Goal: Task Accomplishment & Management: Use online tool/utility

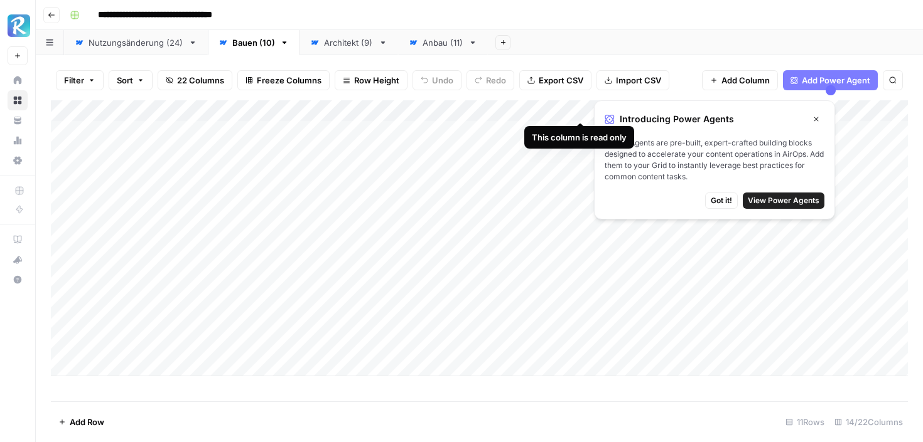
click at [729, 200] on span "Got it!" at bounding box center [721, 200] width 21 height 11
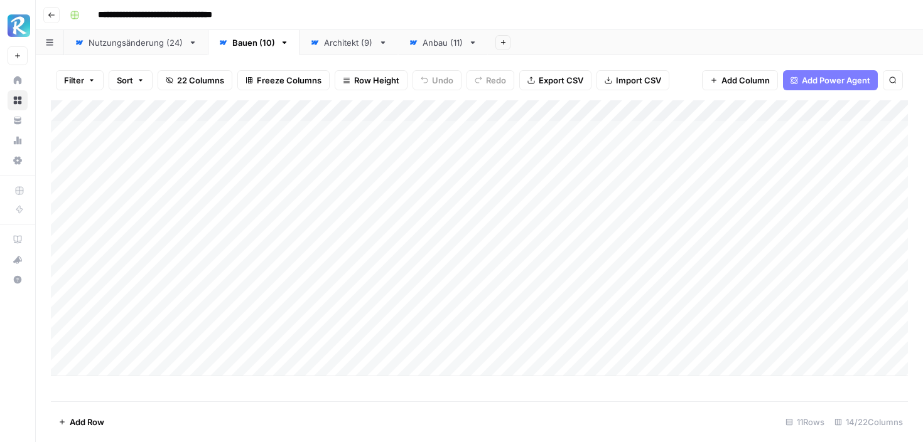
click at [434, 45] on div "Anbau (11)" at bounding box center [442, 42] width 41 height 13
click at [334, 36] on div "Architekt (9)" at bounding box center [349, 42] width 50 height 13
click at [437, 46] on div "Anbau (11)" at bounding box center [442, 42] width 41 height 13
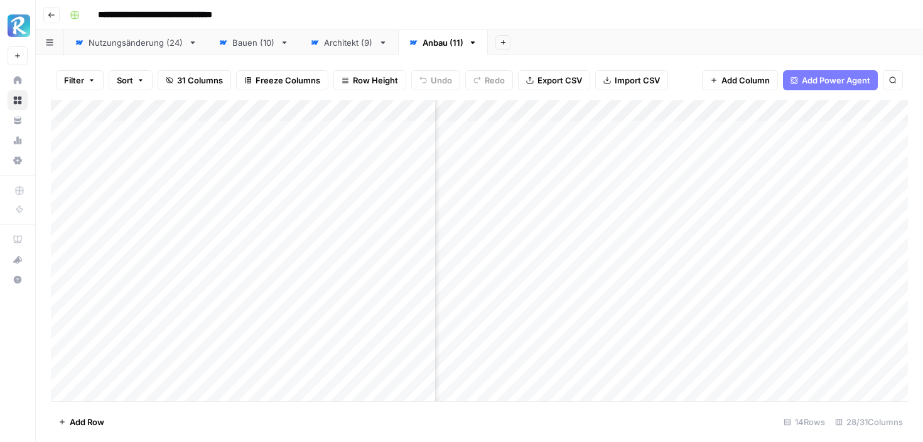
click at [608, 108] on div "Add Column" at bounding box center [479, 250] width 857 height 301
click at [365, 53] on link "Architekt (9)" at bounding box center [348, 42] width 99 height 25
click at [751, 114] on div "Add Column" at bounding box center [479, 216] width 857 height 233
click at [700, 357] on div "Add Column" at bounding box center [479, 250] width 857 height 301
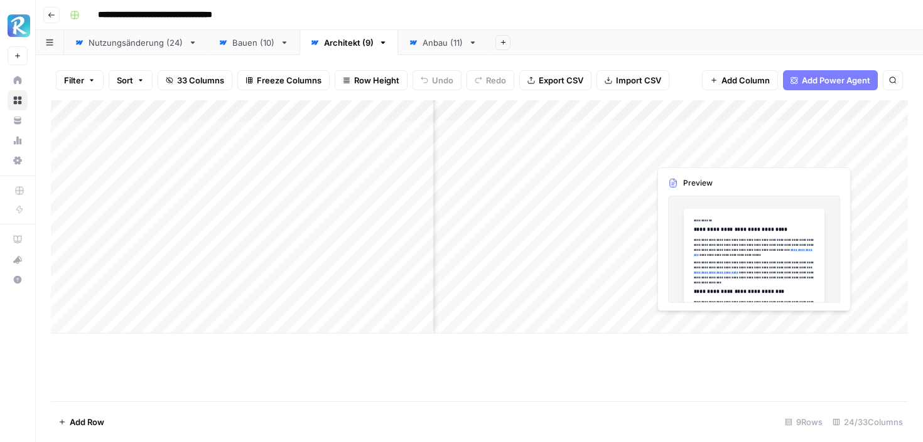
click at [708, 146] on div "Add Column" at bounding box center [479, 216] width 857 height 233
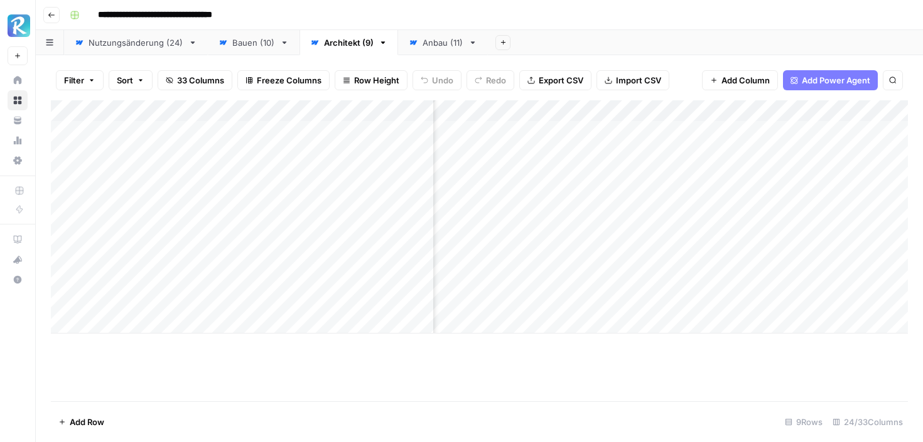
scroll to position [0, 1998]
click at [430, 48] on div "Anbau (11)" at bounding box center [442, 42] width 41 height 13
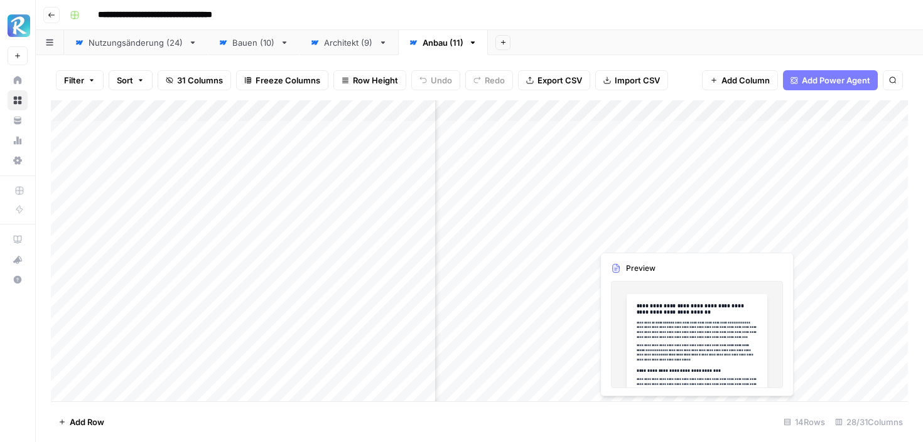
click at [629, 232] on div "Add Column" at bounding box center [479, 250] width 857 height 301
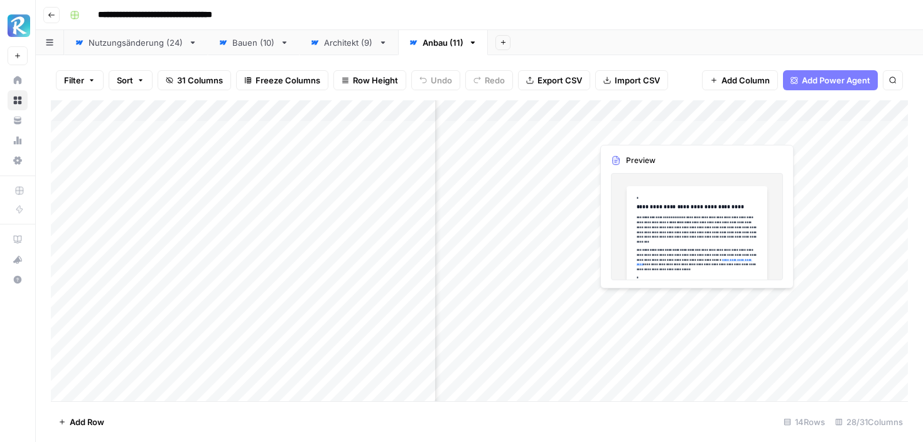
click at [708, 204] on div "Add Column" at bounding box center [479, 250] width 857 height 301
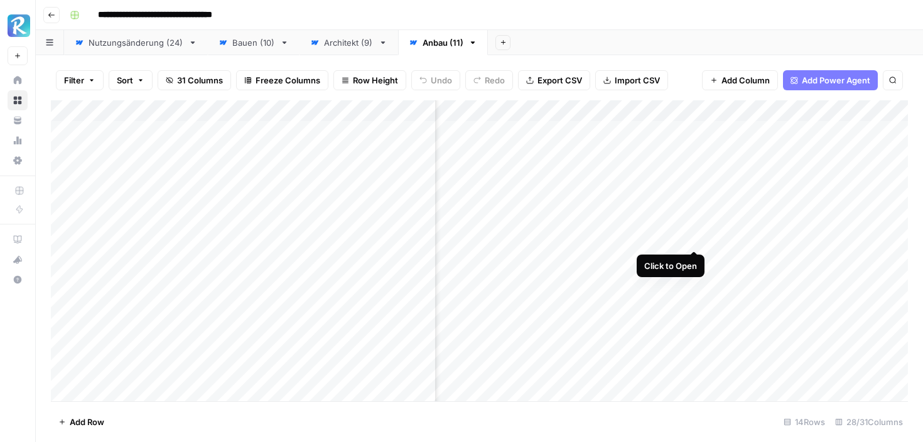
click at [695, 233] on div "Add Column" at bounding box center [479, 250] width 857 height 301
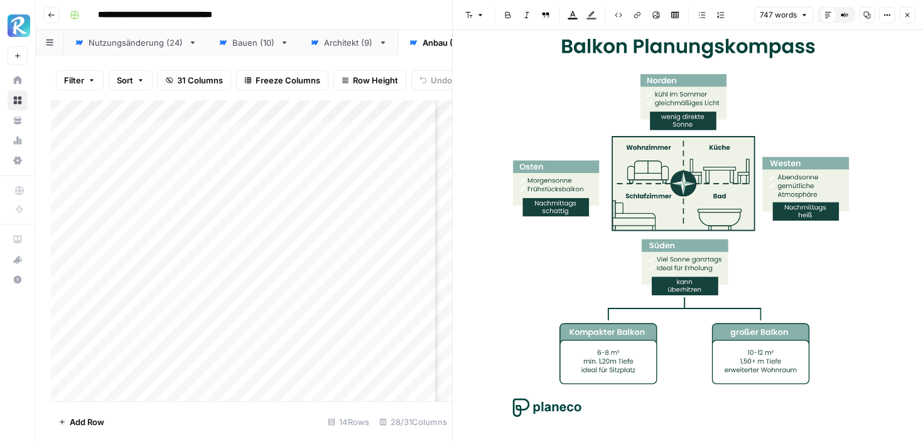
scroll to position [48, 0]
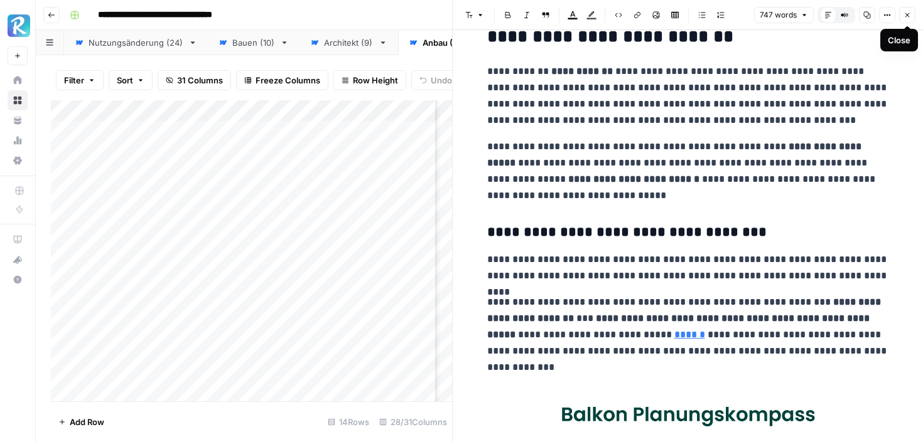
click at [908, 17] on icon "button" at bounding box center [907, 15] width 8 height 8
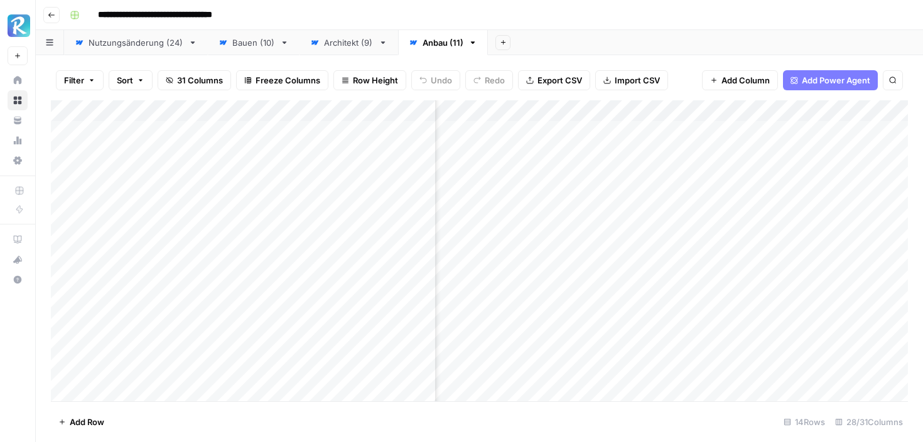
scroll to position [0, 1754]
click at [669, 237] on div "Add Column" at bounding box center [479, 250] width 857 height 301
click at [703, 240] on div "Add Column" at bounding box center [479, 250] width 857 height 301
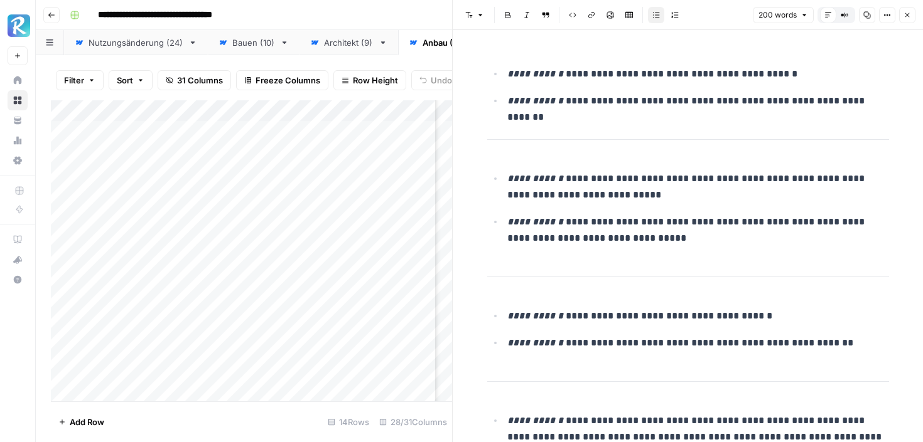
click at [911, 11] on button "Close" at bounding box center [907, 15] width 16 height 16
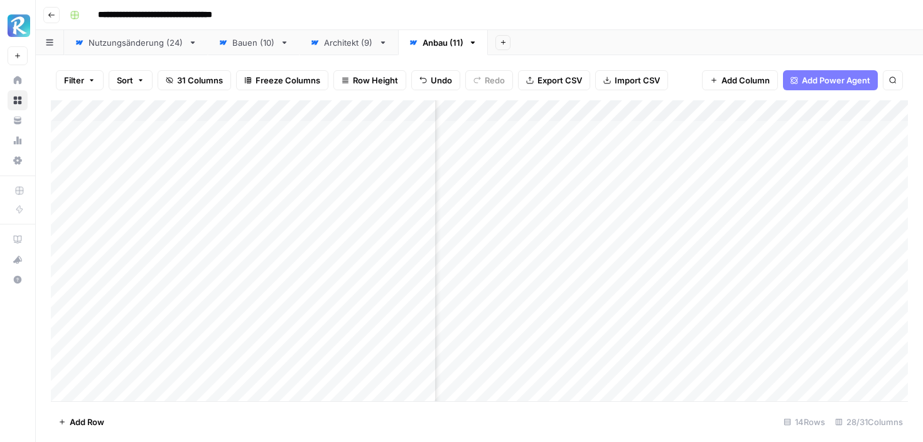
scroll to position [0, 2239]
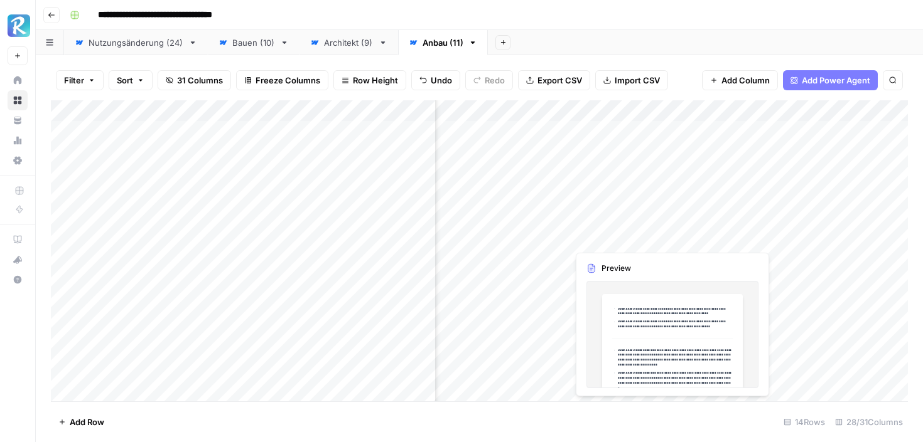
click at [652, 239] on div "Add Column" at bounding box center [479, 250] width 857 height 301
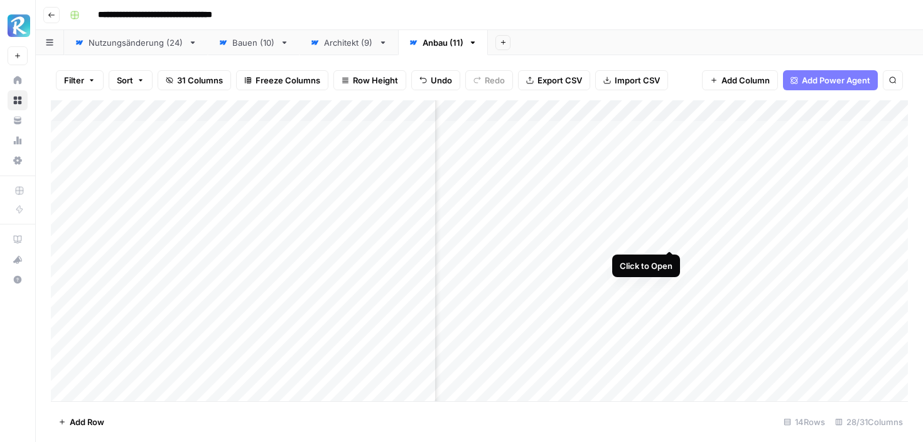
click at [667, 237] on div "Add Column" at bounding box center [479, 250] width 857 height 301
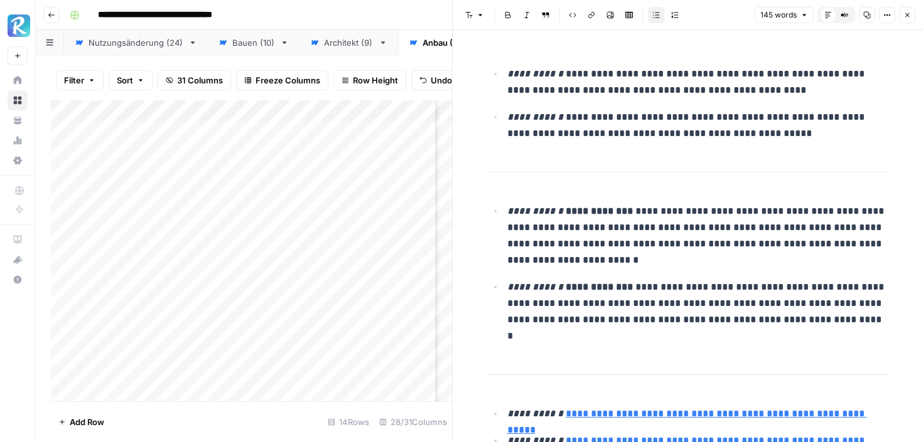
click at [903, 13] on icon "button" at bounding box center [907, 15] width 8 height 8
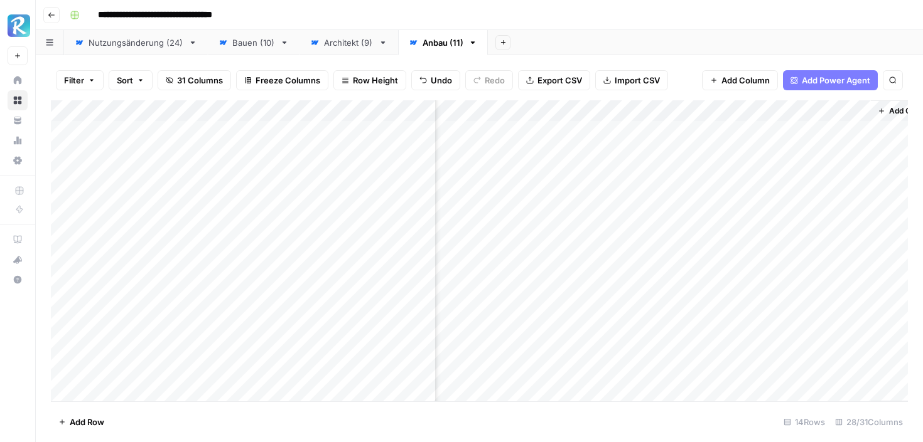
scroll to position [0, 2625]
click at [738, 255] on div "Add Column" at bounding box center [479, 250] width 857 height 301
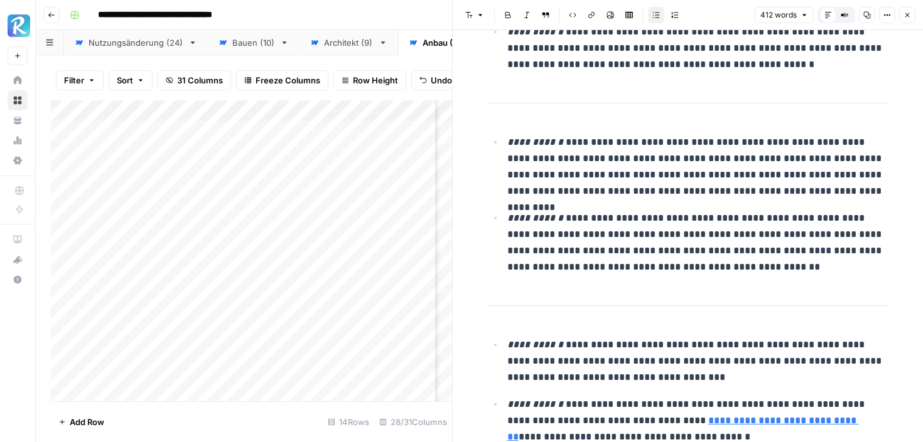
scroll to position [1045, 0]
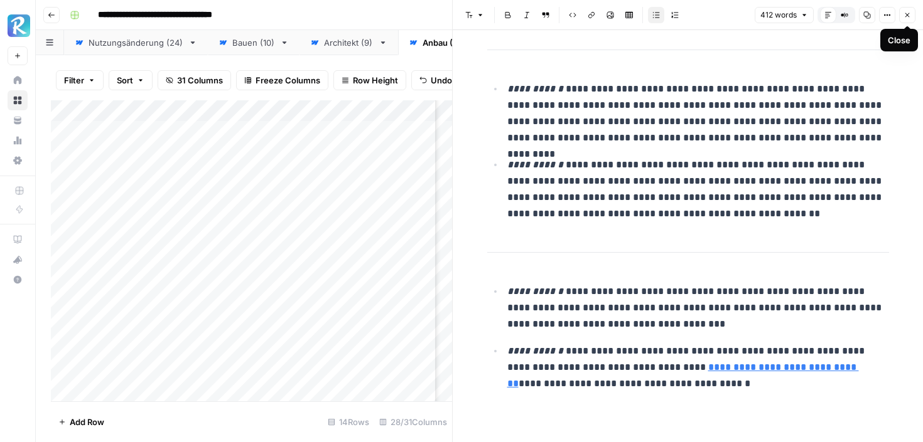
click at [908, 19] on button "Close" at bounding box center [907, 15] width 16 height 16
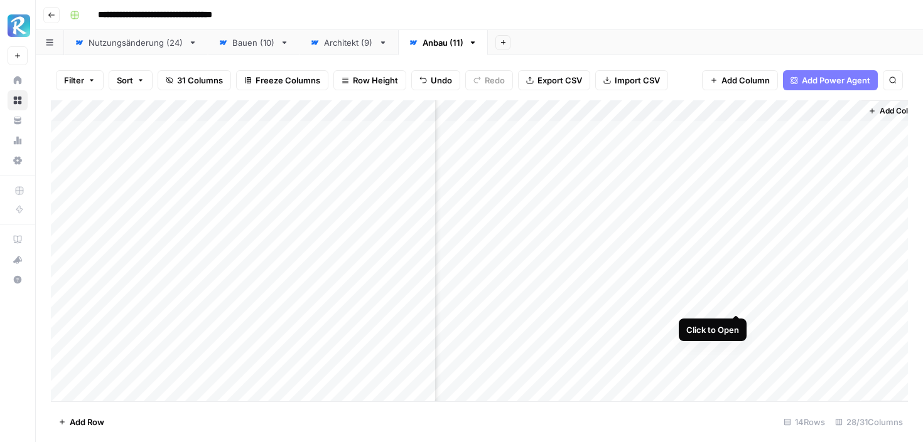
click at [736, 301] on div "Add Column" at bounding box center [479, 250] width 857 height 301
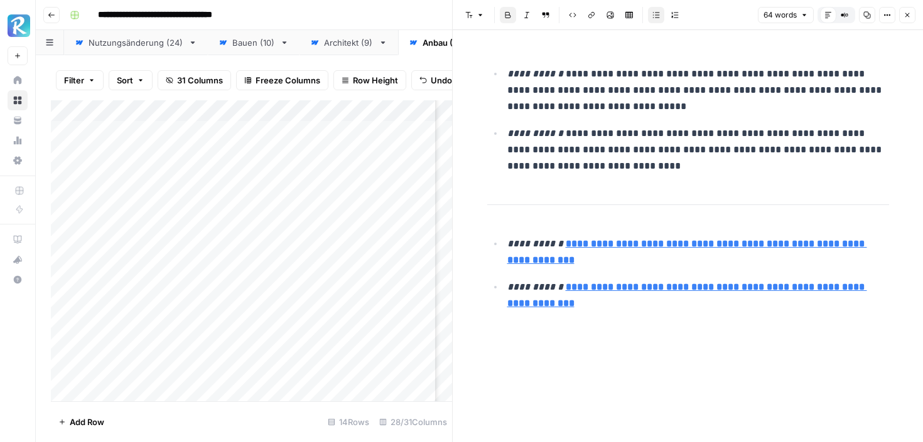
click at [907, 16] on icon "button" at bounding box center [907, 15] width 8 height 8
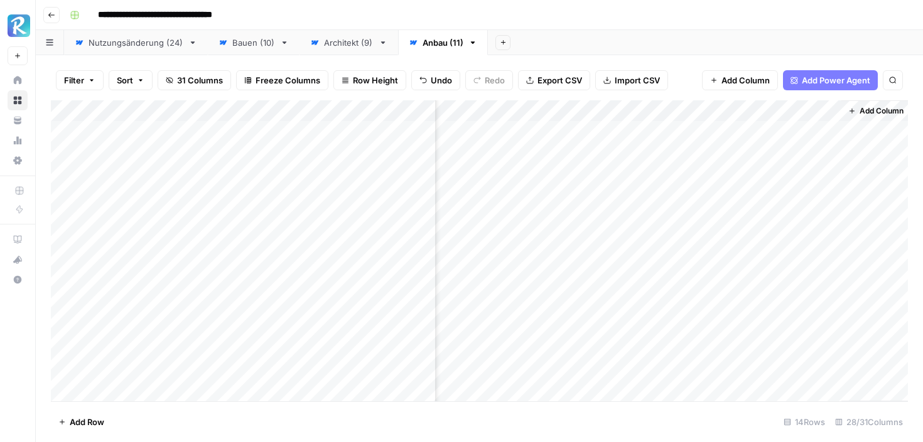
scroll to position [0, 2648]
click at [879, 110] on span "Add Column" at bounding box center [879, 110] width 44 height 11
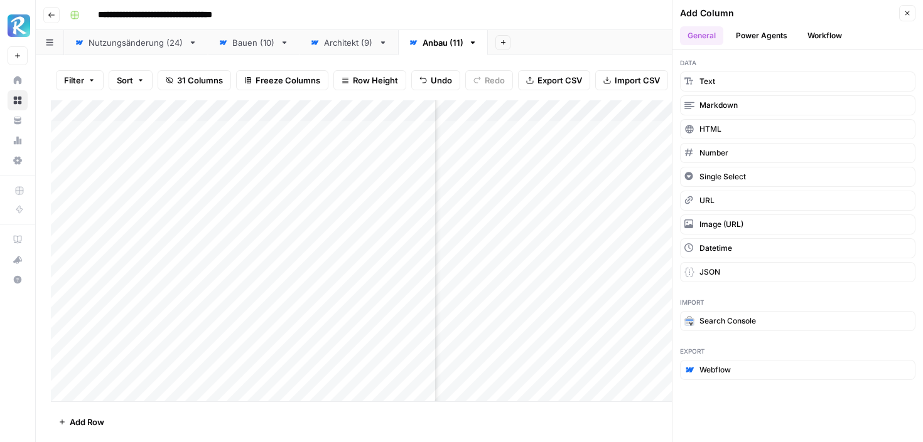
click at [776, 41] on button "Power Agents" at bounding box center [761, 35] width 67 height 19
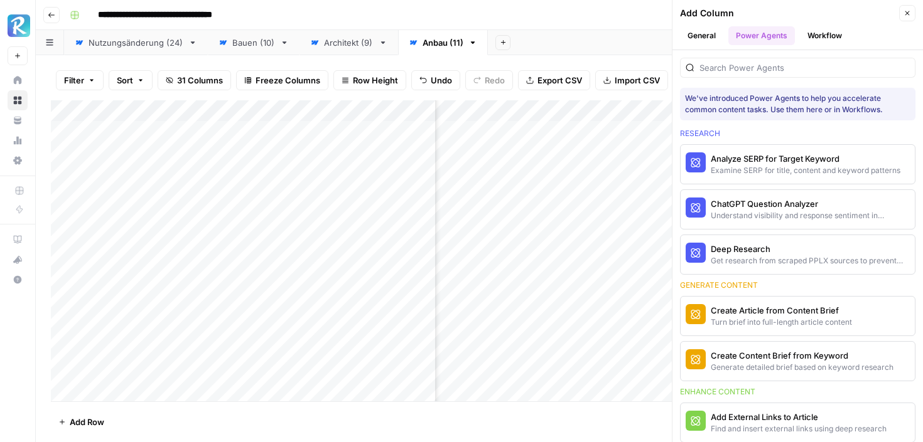
click at [815, 44] on button "Workflow" at bounding box center [825, 35] width 50 height 19
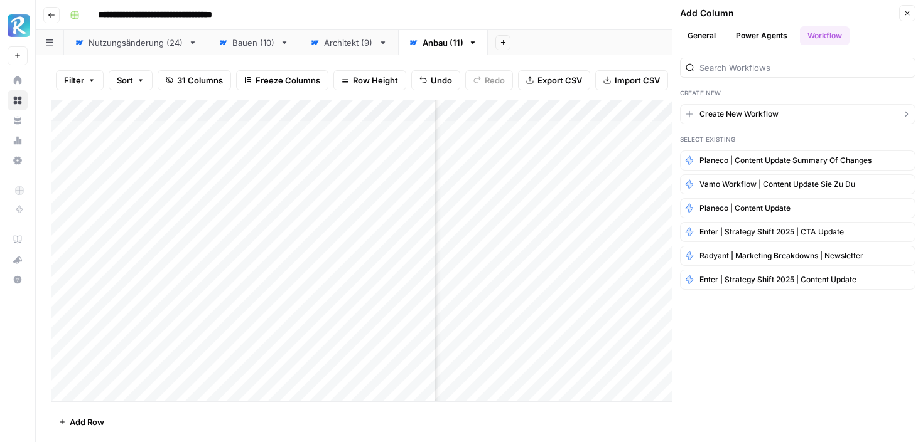
click at [748, 112] on span "Create New Workflow" at bounding box center [738, 114] width 79 height 11
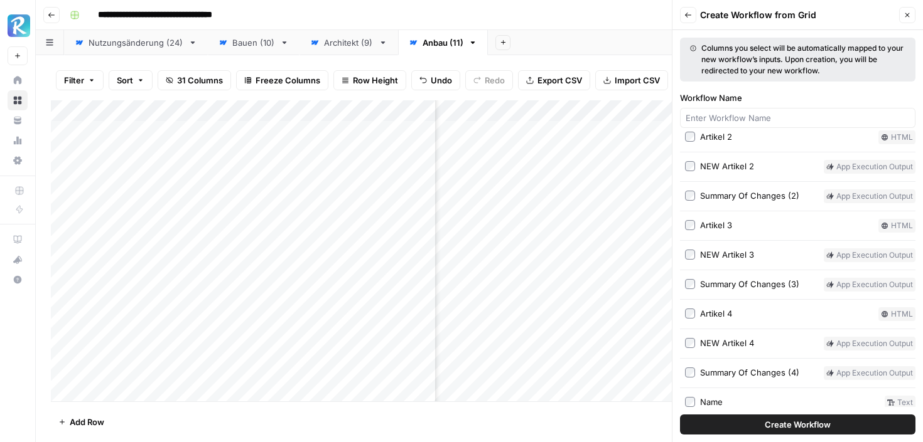
scroll to position [540, 0]
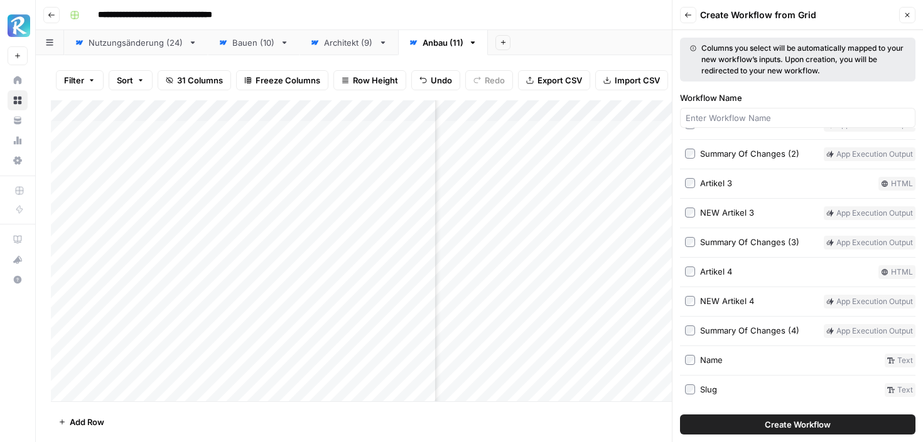
click at [685, 18] on icon "button" at bounding box center [688, 15] width 8 height 8
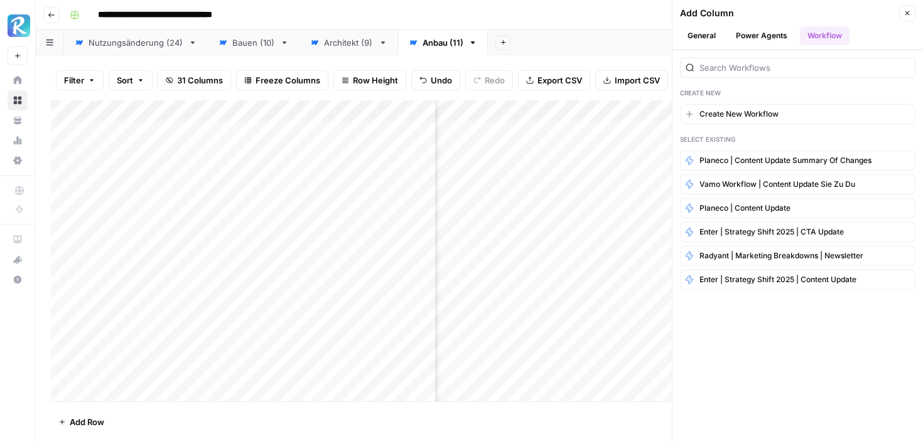
click at [693, 42] on button "General" at bounding box center [701, 35] width 43 height 19
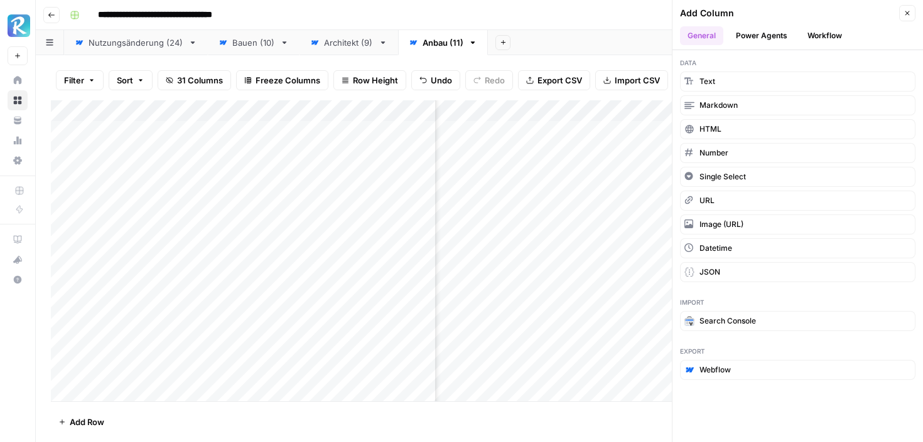
click at [751, 33] on button "Power Agents" at bounding box center [761, 35] width 67 height 19
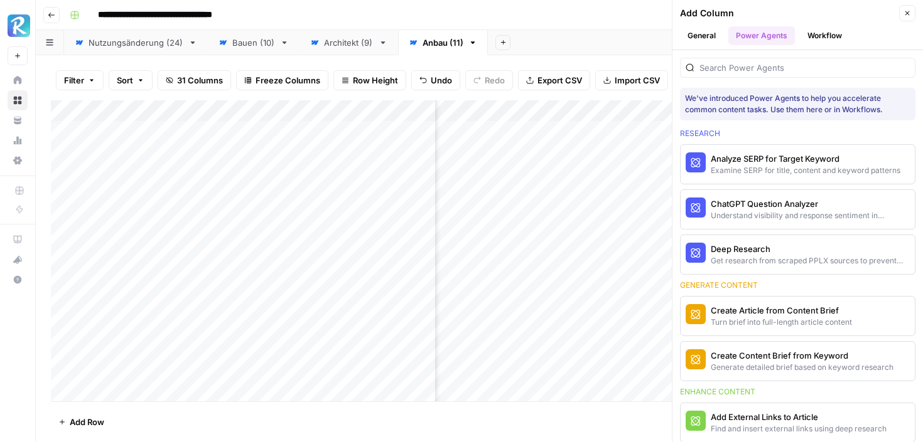
click at [822, 32] on button "Workflow" at bounding box center [825, 35] width 50 height 19
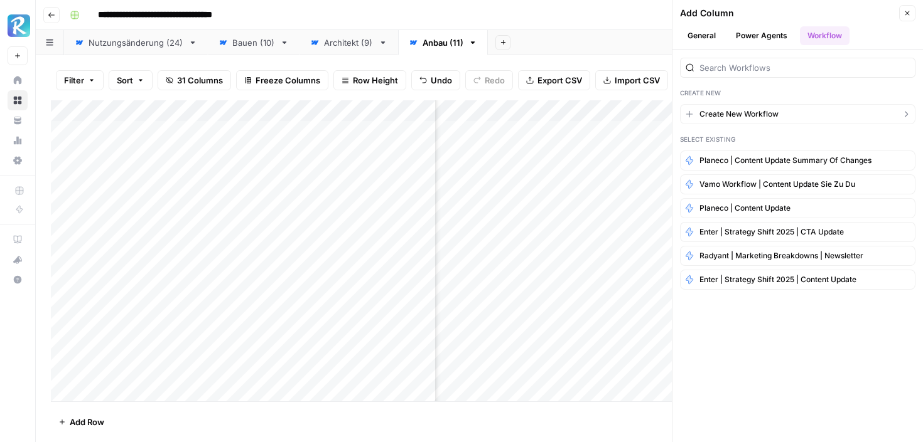
click at [760, 117] on span "Create New Workflow" at bounding box center [738, 114] width 79 height 11
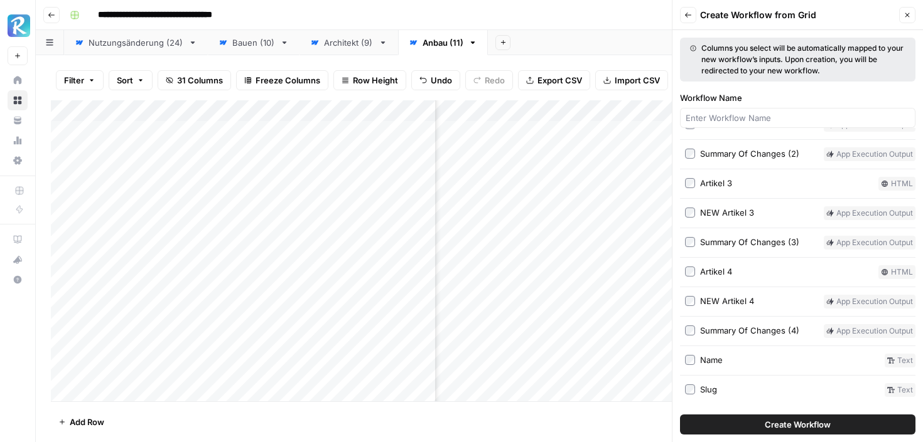
scroll to position [0, 0]
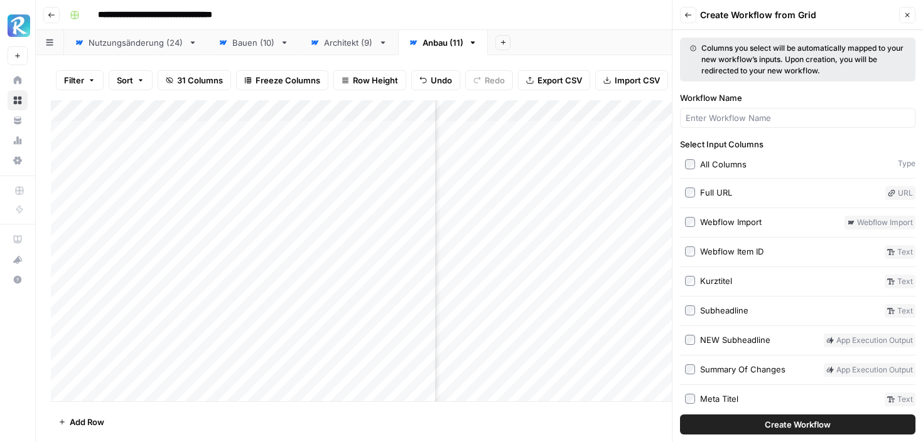
click at [686, 10] on button "Back" at bounding box center [688, 15] width 16 height 16
